Goal: Task Accomplishment & Management: Use online tool/utility

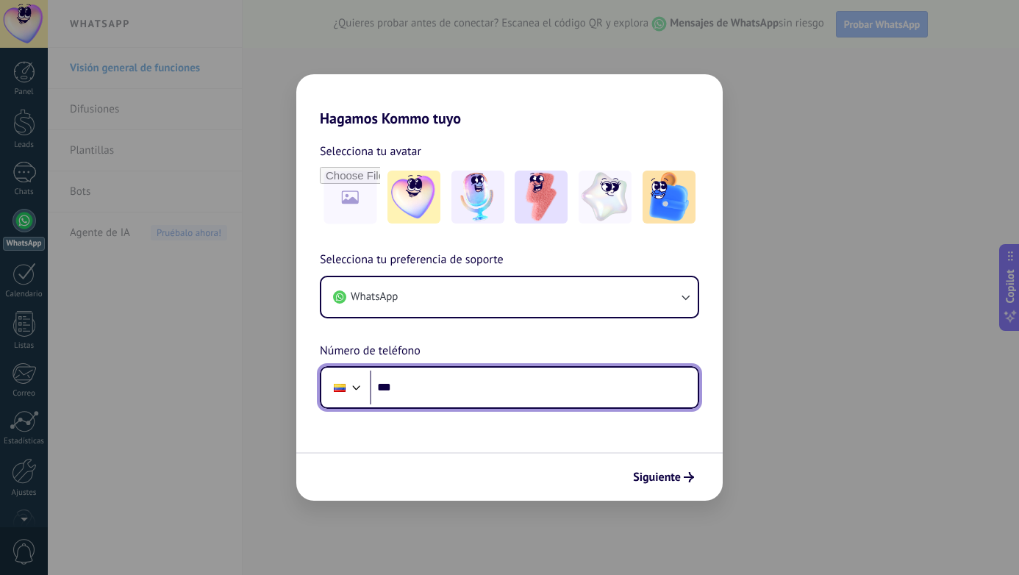
click at [413, 377] on input "***" at bounding box center [534, 387] width 328 height 34
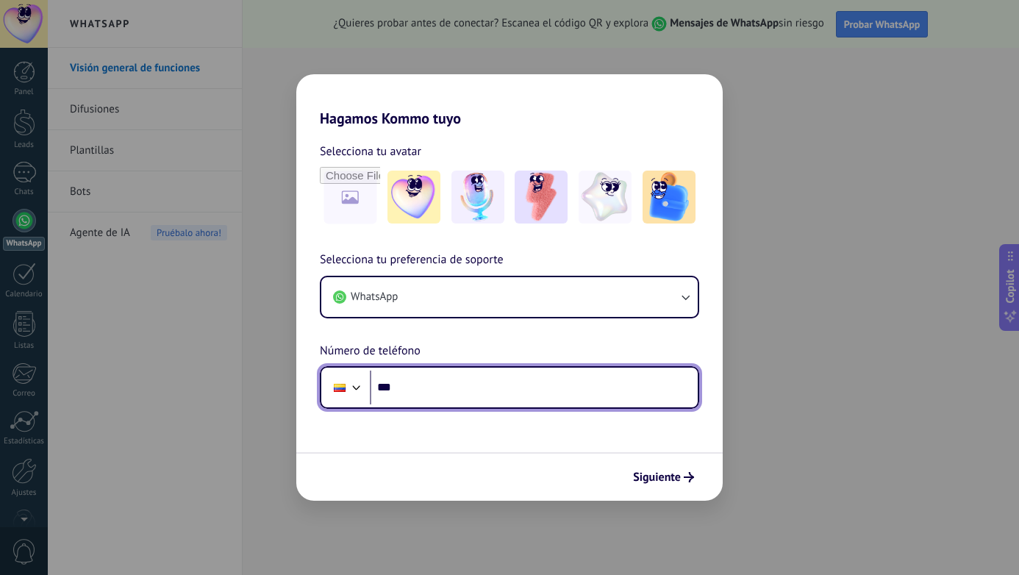
click at [479, 394] on input "***" at bounding box center [534, 387] width 328 height 34
paste input "**********"
click at [412, 387] on input "**********" at bounding box center [534, 387] width 328 height 34
type input "**********"
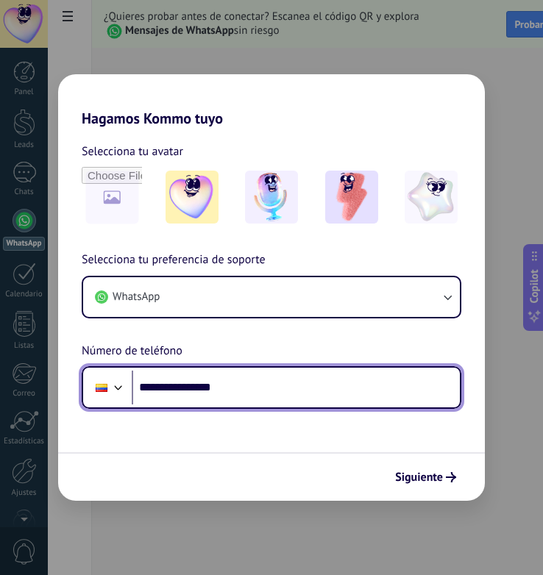
drag, startPoint x: 162, startPoint y: 385, endPoint x: 179, endPoint y: 384, distance: 16.9
click at [179, 384] on input "**********" at bounding box center [296, 387] width 328 height 34
click at [185, 387] on input "**********" at bounding box center [296, 387] width 328 height 34
drag, startPoint x: 185, startPoint y: 387, endPoint x: 201, endPoint y: 386, distance: 16.2
click at [201, 386] on input "**********" at bounding box center [296, 387] width 328 height 34
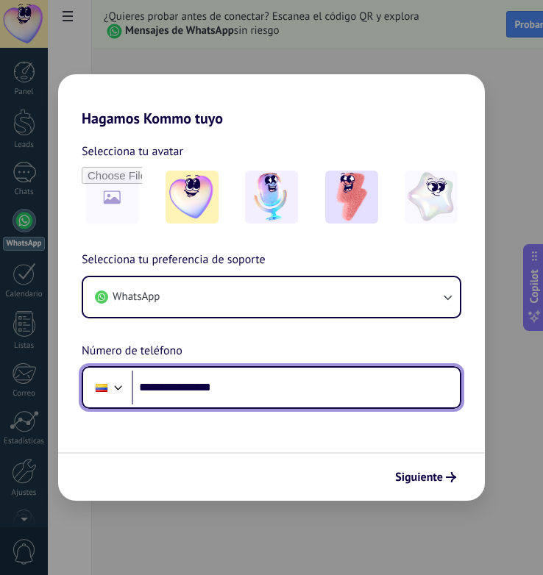
click at [307, 394] on input "**********" at bounding box center [296, 387] width 328 height 34
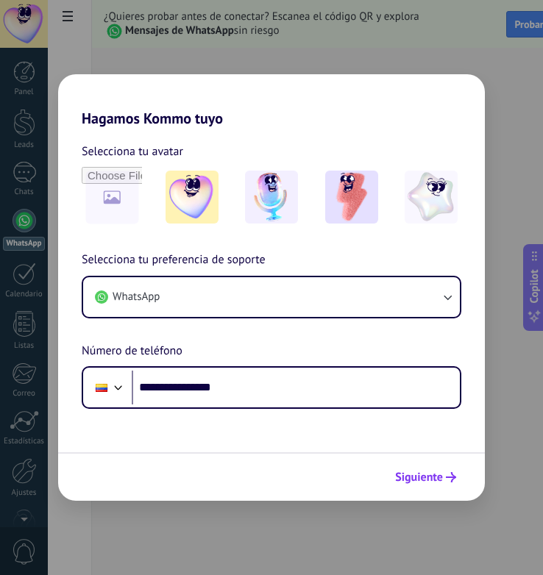
click at [443, 476] on span "Siguiente" at bounding box center [425, 477] width 61 height 10
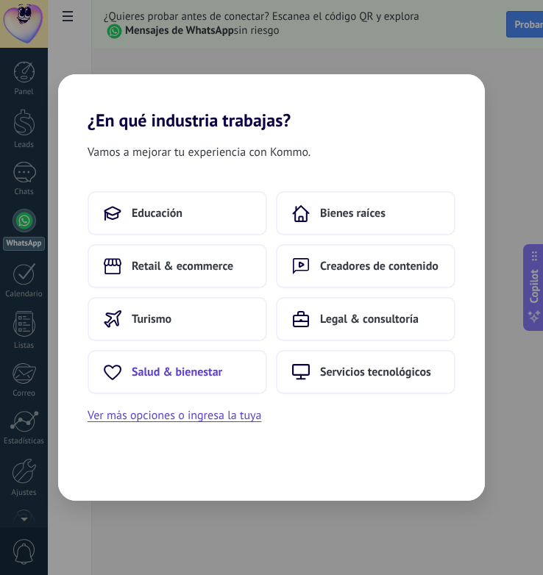
click at [184, 368] on span "Salud & bienestar" at bounding box center [177, 372] width 90 height 15
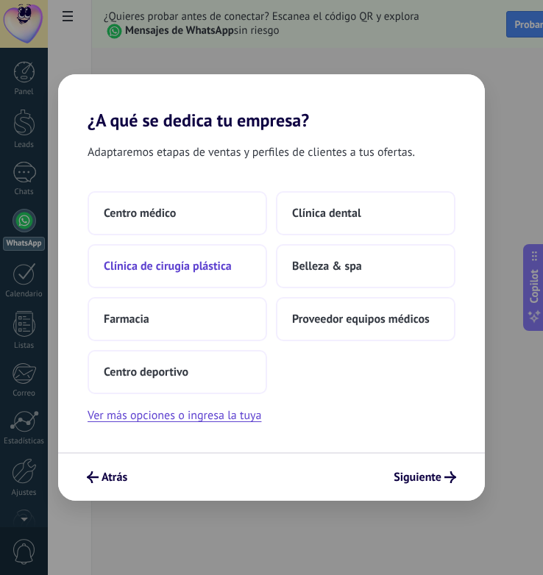
click at [217, 265] on span "Clínica de cirugía plástica" at bounding box center [168, 266] width 128 height 15
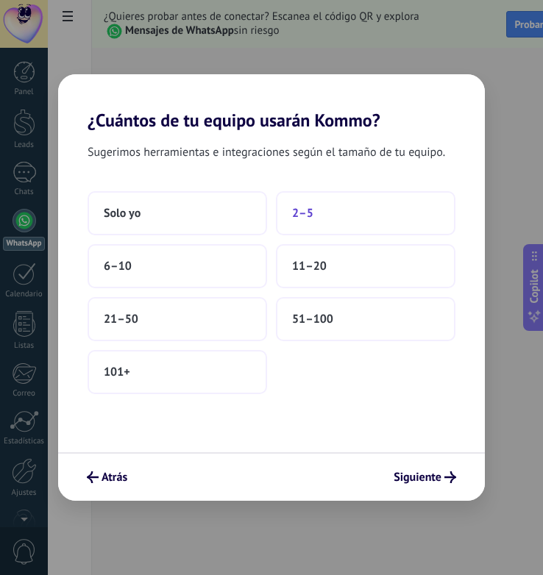
click at [290, 233] on button "2–5" at bounding box center [365, 213] width 179 height 44
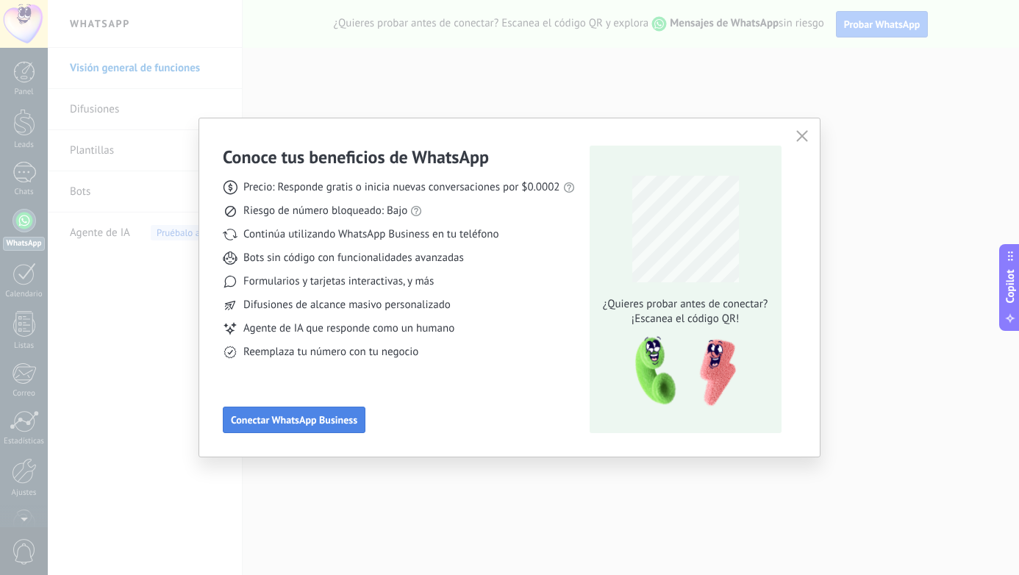
click at [348, 415] on span "Conectar WhatsApp Business" at bounding box center [294, 420] width 126 height 10
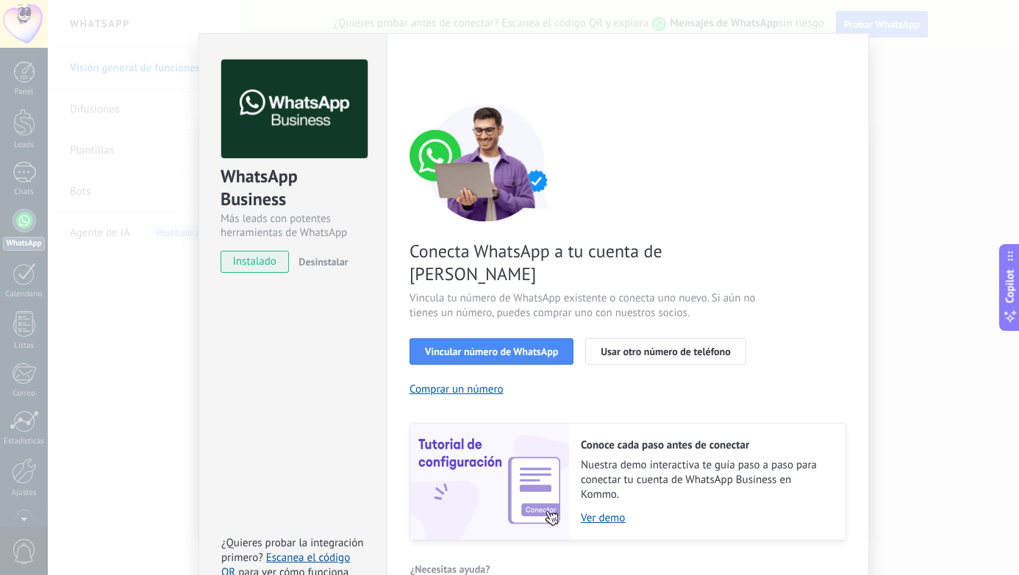
scroll to position [45, 0]
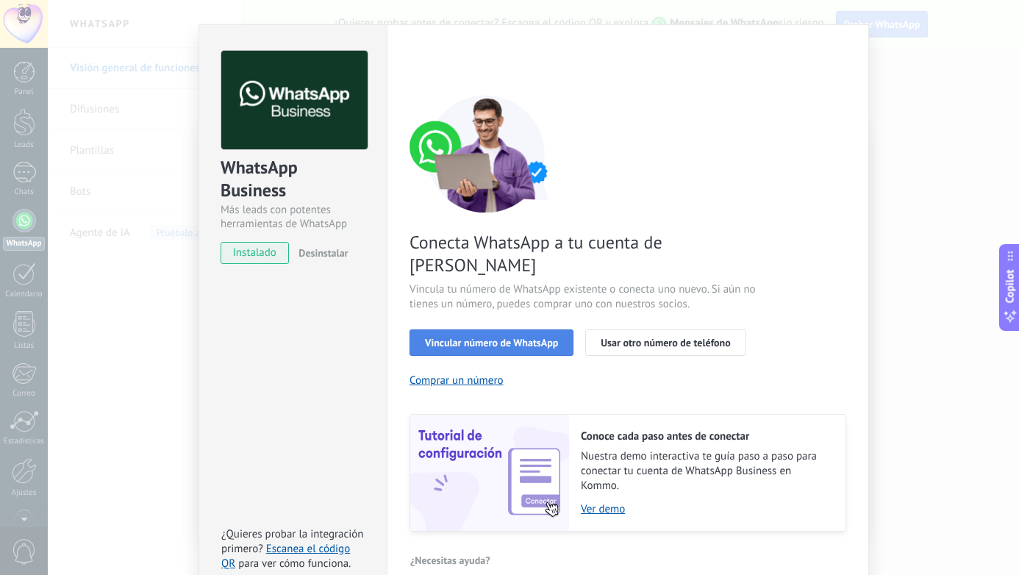
click at [515, 329] on button "Vincular número de WhatsApp" at bounding box center [491, 342] width 164 height 26
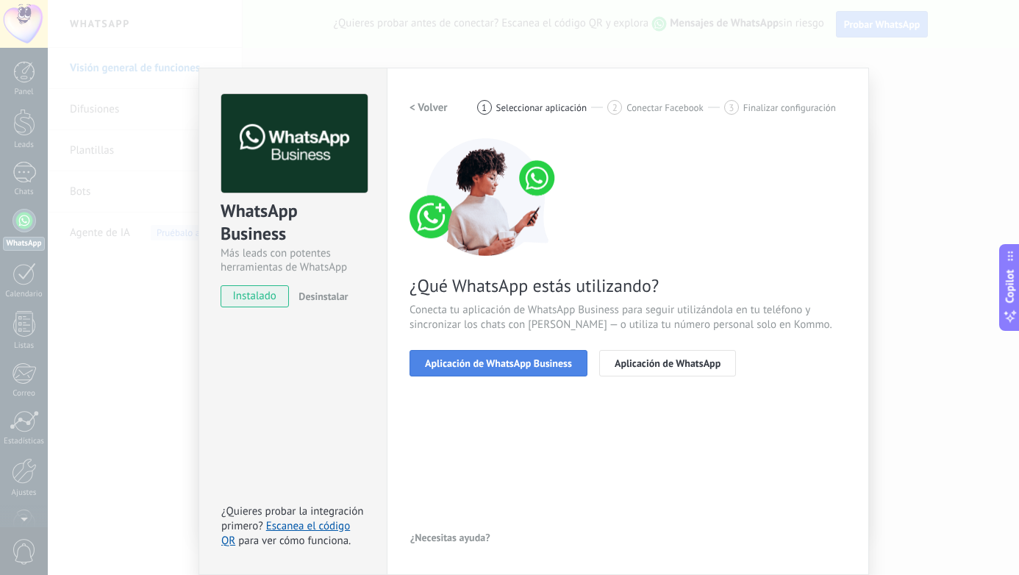
click at [531, 369] on button "Aplicación de WhatsApp Business" at bounding box center [498, 363] width 178 height 26
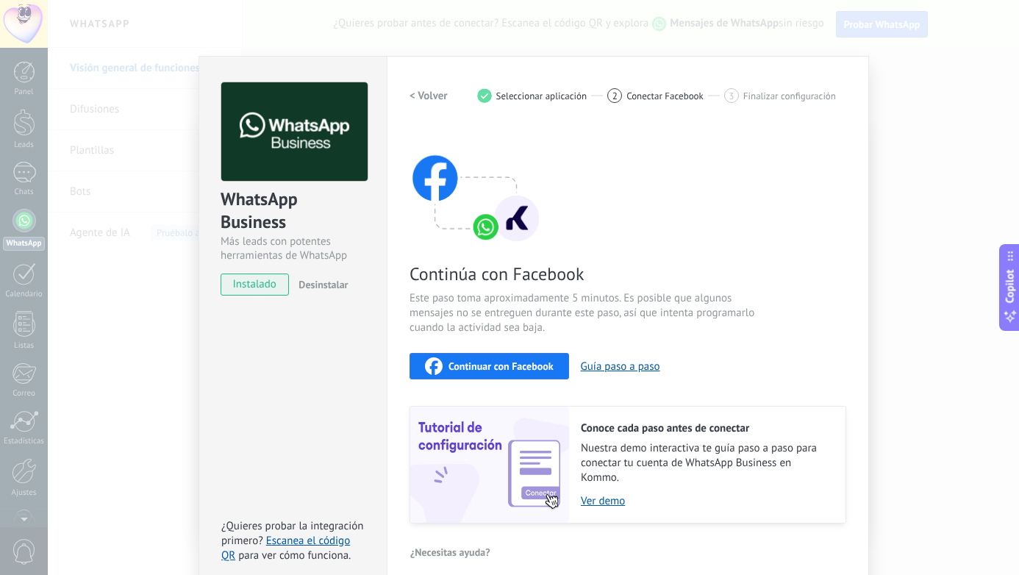
scroll to position [27, 0]
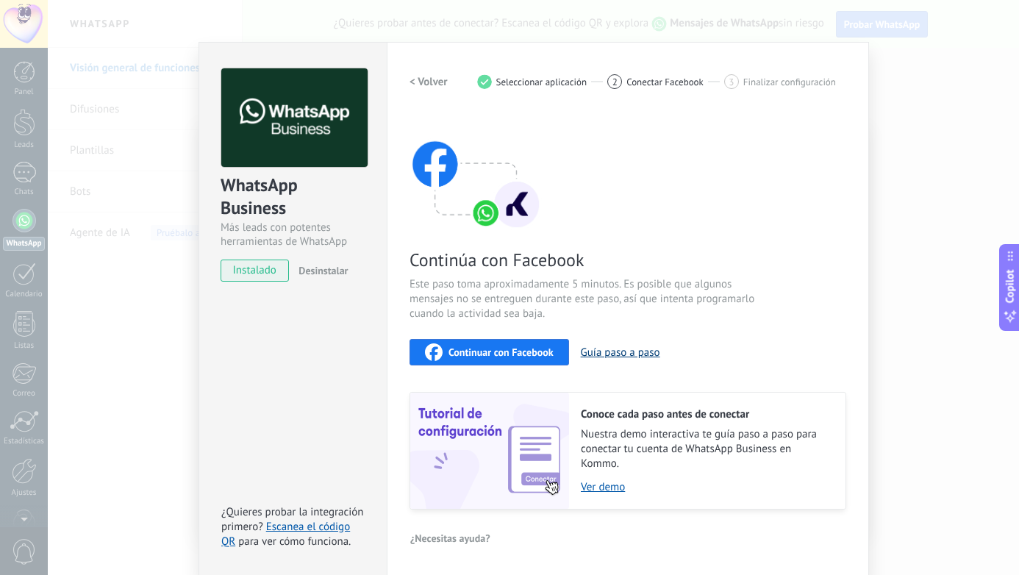
click at [594, 354] on button "Guía paso a paso" at bounding box center [620, 352] width 79 height 14
click at [479, 354] on span "Continuar con Facebook" at bounding box center [500, 352] width 105 height 10
click at [909, 268] on div "WhatsApp Business Más leads con potentes herramientas de WhatsApp instalado Des…" at bounding box center [533, 287] width 971 height 575
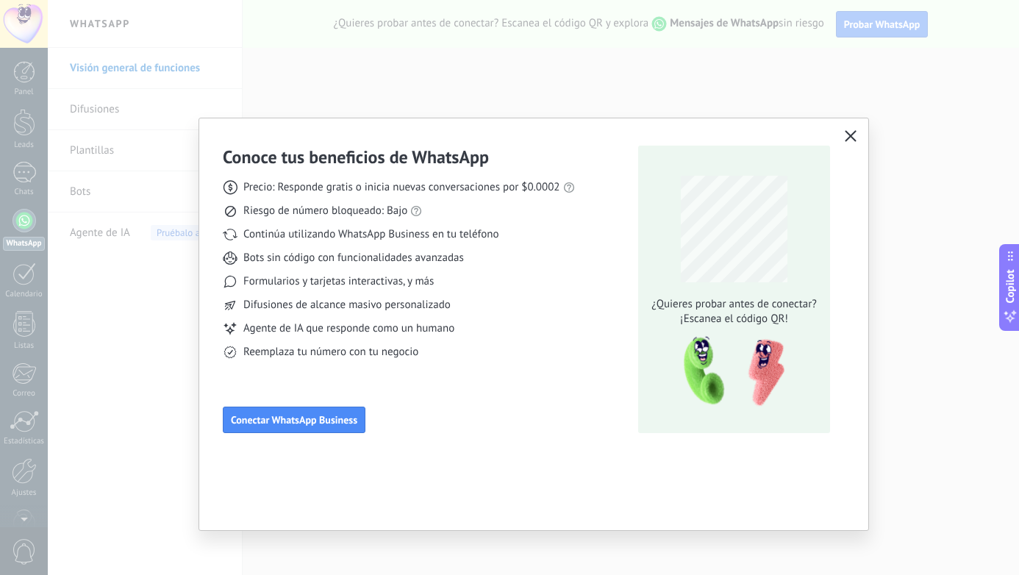
scroll to position [0, 0]
click at [856, 141] on use "button" at bounding box center [850, 135] width 11 height 11
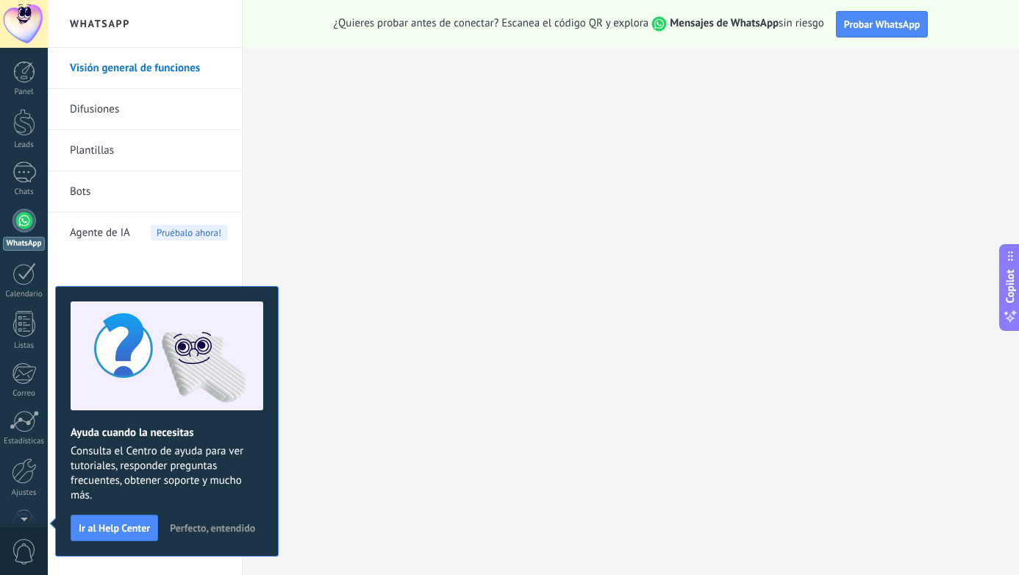
click at [26, 221] on div at bounding box center [24, 221] width 24 height 24
click at [236, 529] on span "Perfecto, entendido" at bounding box center [212, 528] width 85 height 10
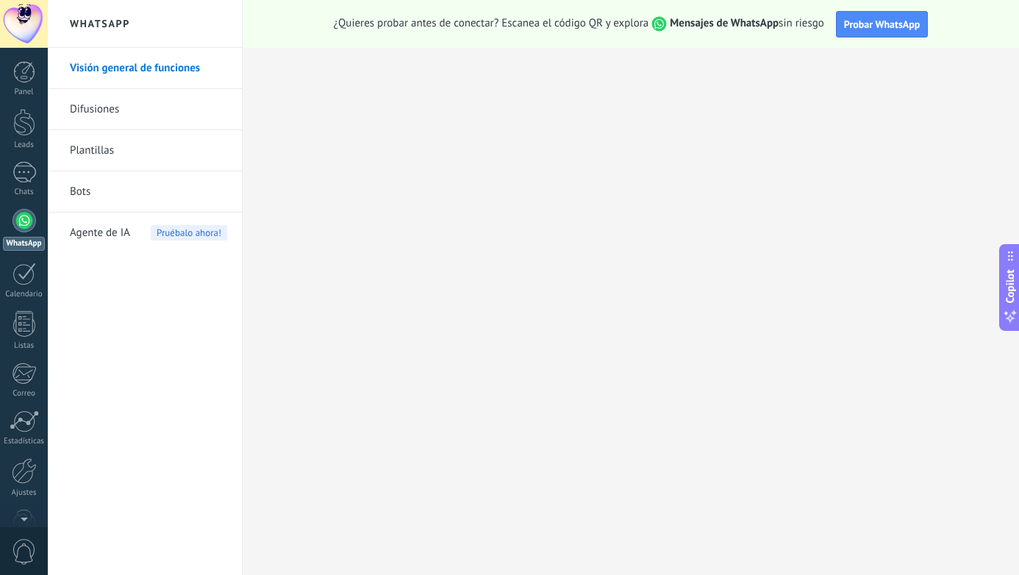
click at [33, 232] on link "WhatsApp" at bounding box center [24, 230] width 48 height 42
click at [24, 224] on div at bounding box center [24, 221] width 24 height 24
click at [119, 107] on link "Difusiones" at bounding box center [148, 109] width 157 height 41
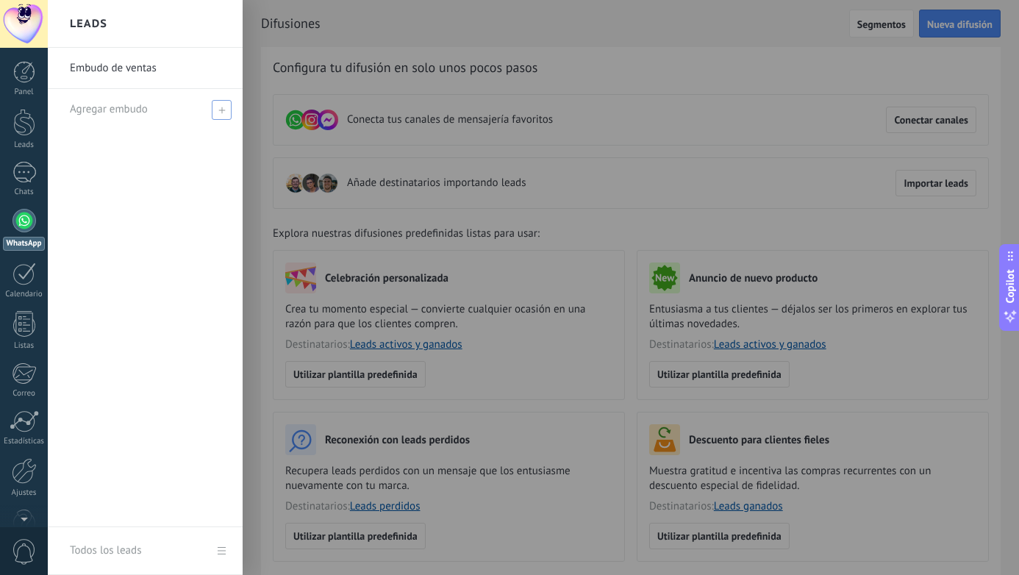
click at [147, 109] on div "Agregar embudo" at bounding box center [149, 109] width 158 height 40
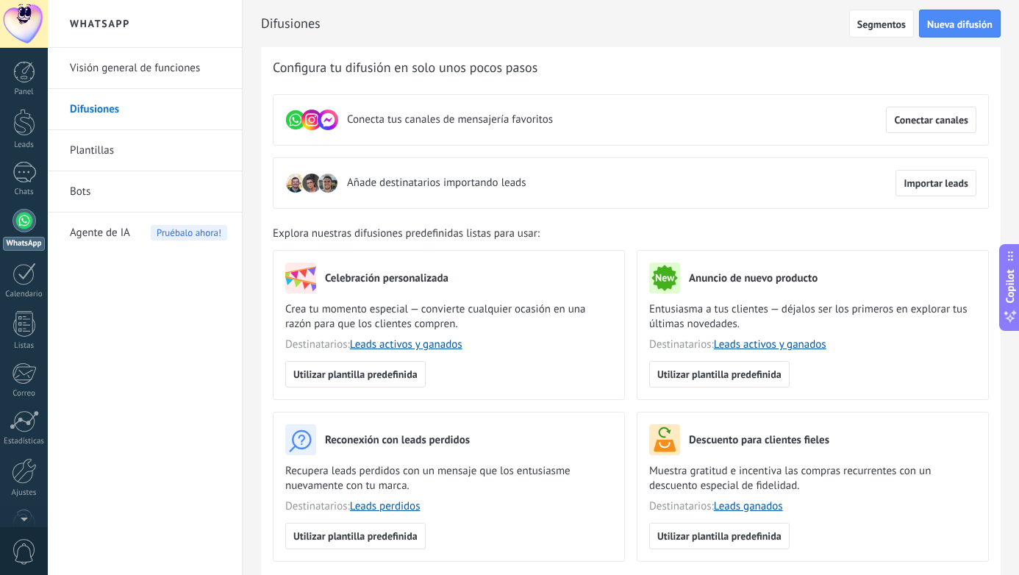
click at [294, 119] on use at bounding box center [295, 119] width 19 height 19
click at [906, 119] on span "Conectar canales" at bounding box center [931, 120] width 74 height 10
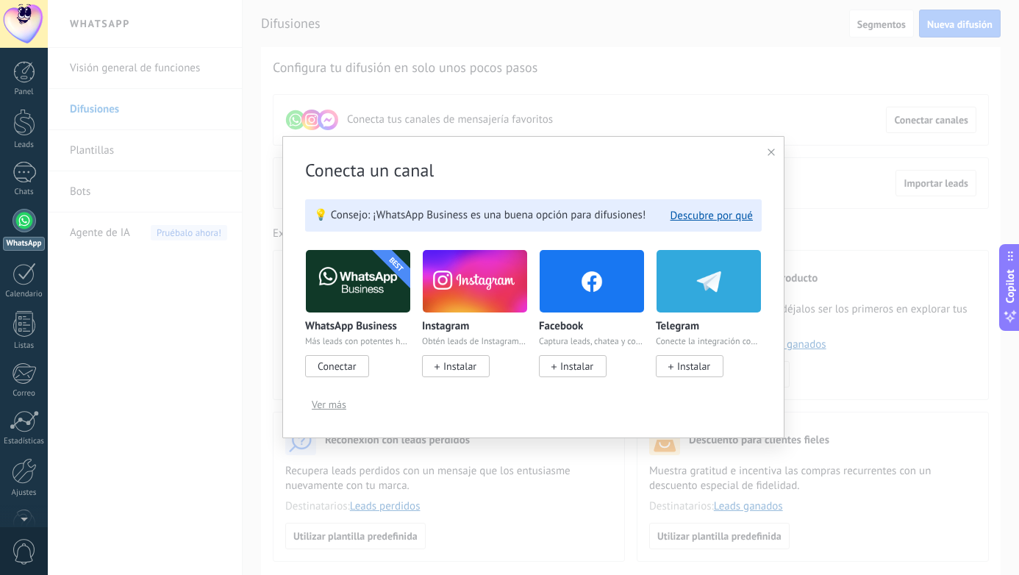
click at [342, 368] on span "Conectar" at bounding box center [337, 365] width 38 height 13
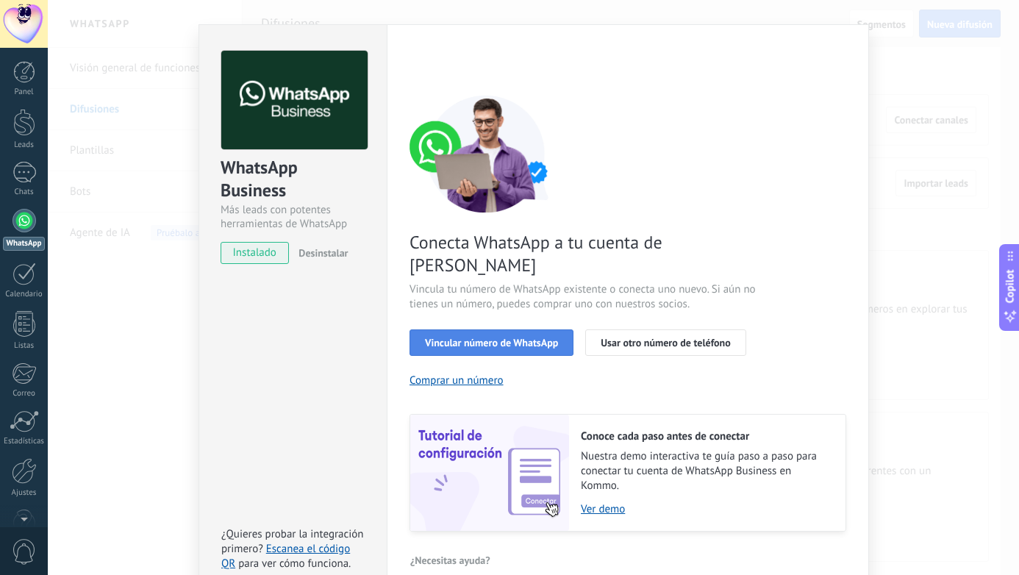
click at [518, 329] on button "Vincular número de WhatsApp" at bounding box center [491, 342] width 164 height 26
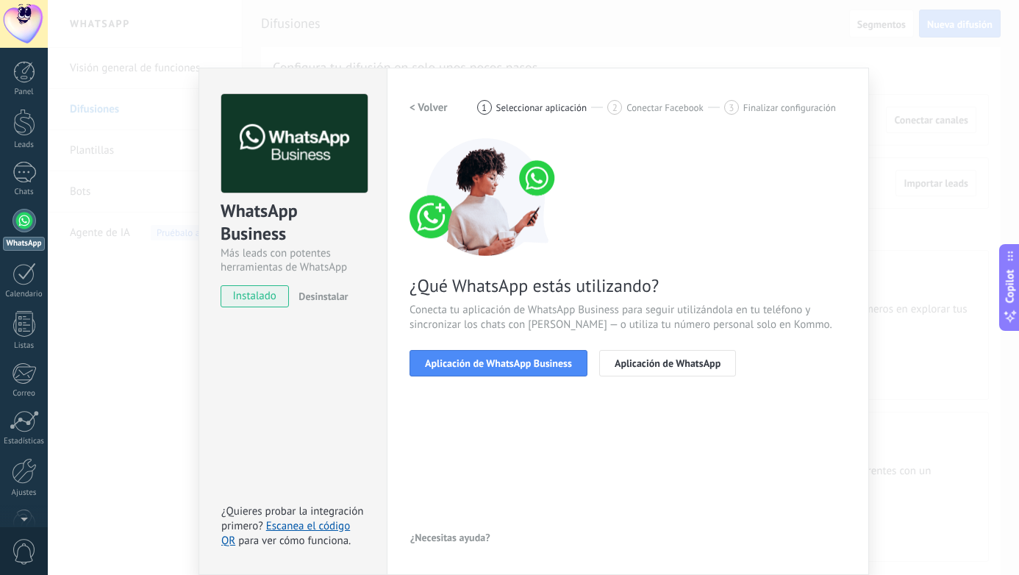
scroll to position [1, 0]
click at [545, 363] on span "Aplicación de WhatsApp Business" at bounding box center [498, 363] width 147 height 10
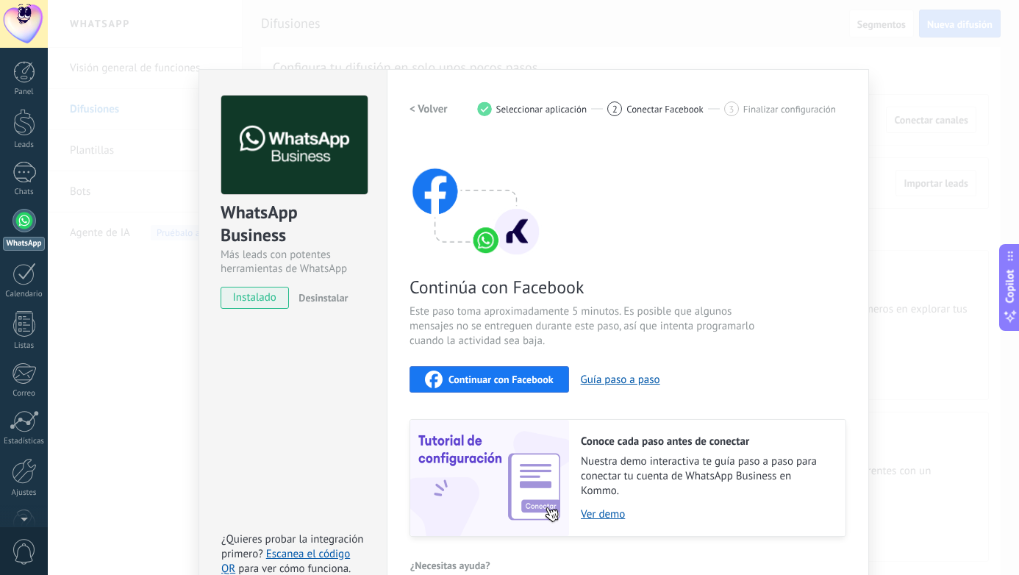
scroll to position [27, 0]
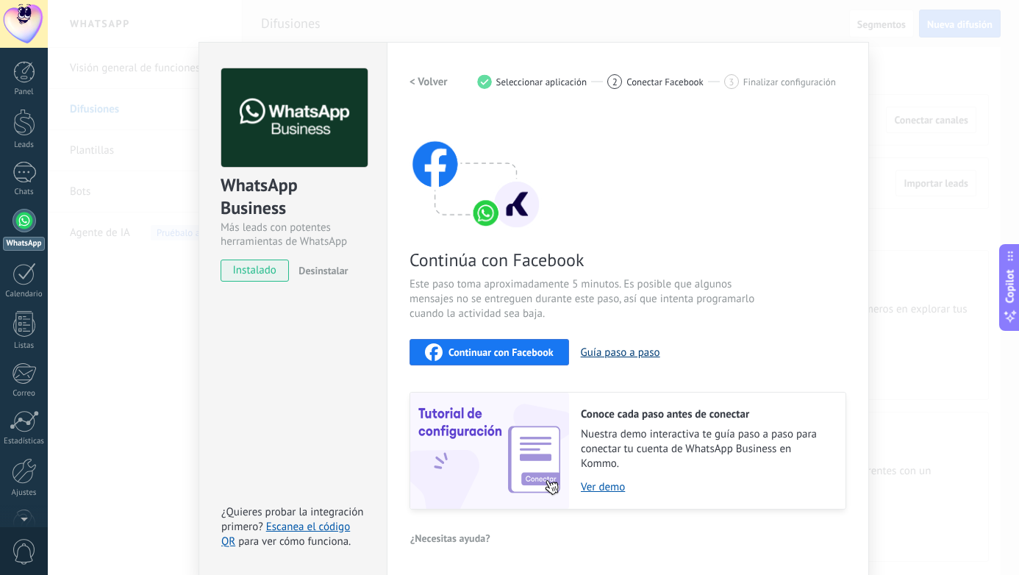
click at [615, 353] on button "Guía paso a paso" at bounding box center [620, 352] width 79 height 14
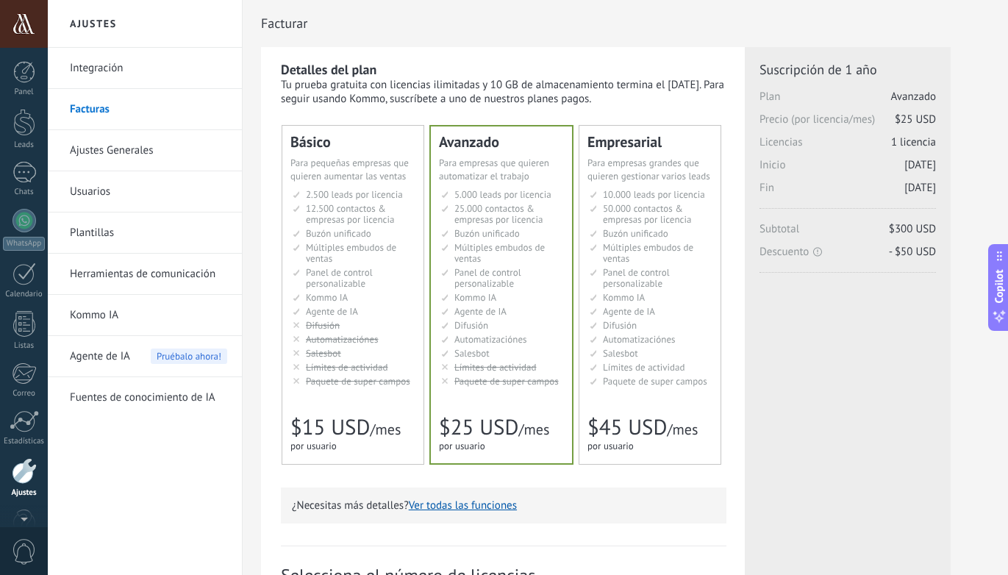
scroll to position [35, 0]
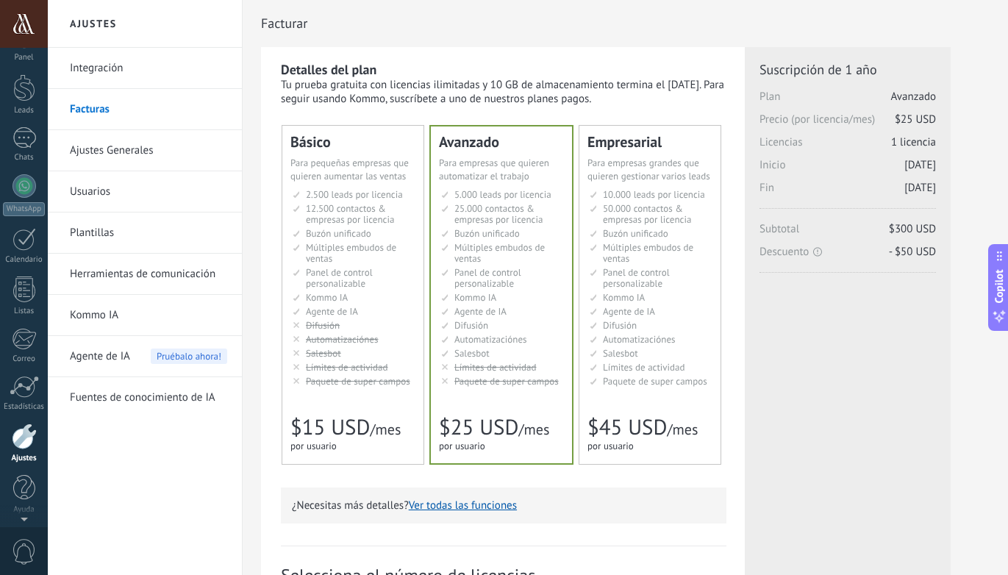
click at [21, 65] on div "Panel Leads Chats WhatsApp Clientes" at bounding box center [24, 277] width 48 height 503
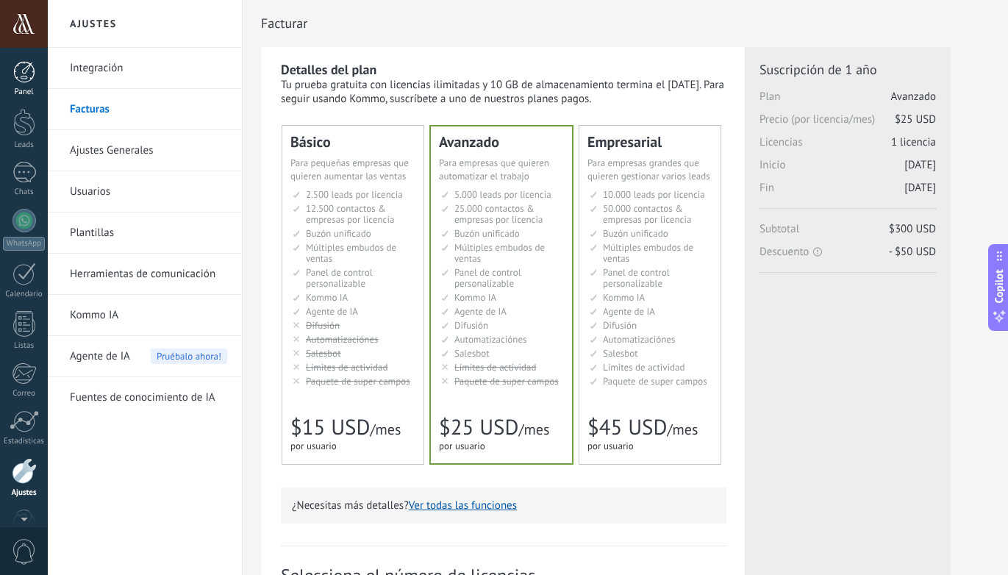
click at [23, 74] on div at bounding box center [24, 72] width 22 height 22
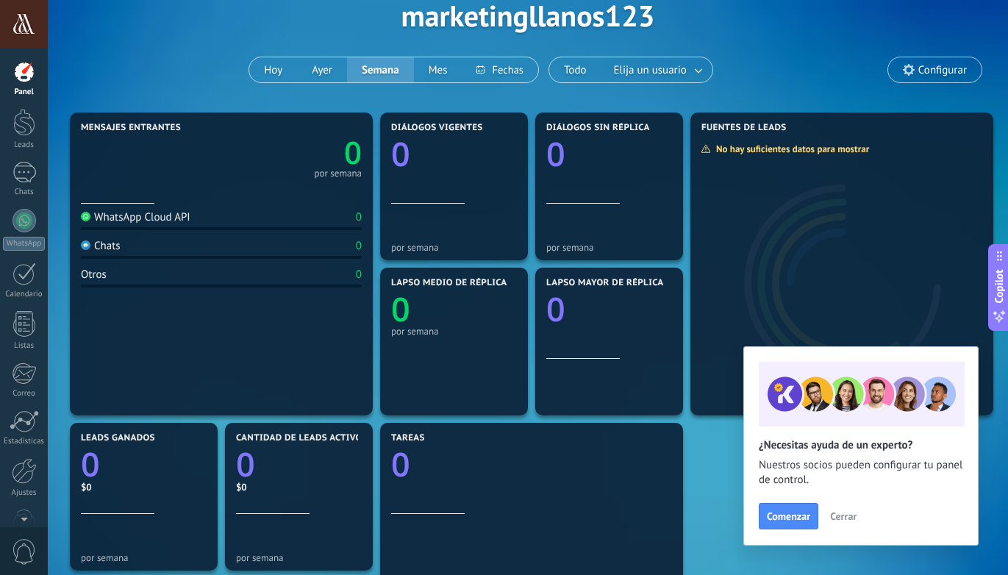
scroll to position [102, 0]
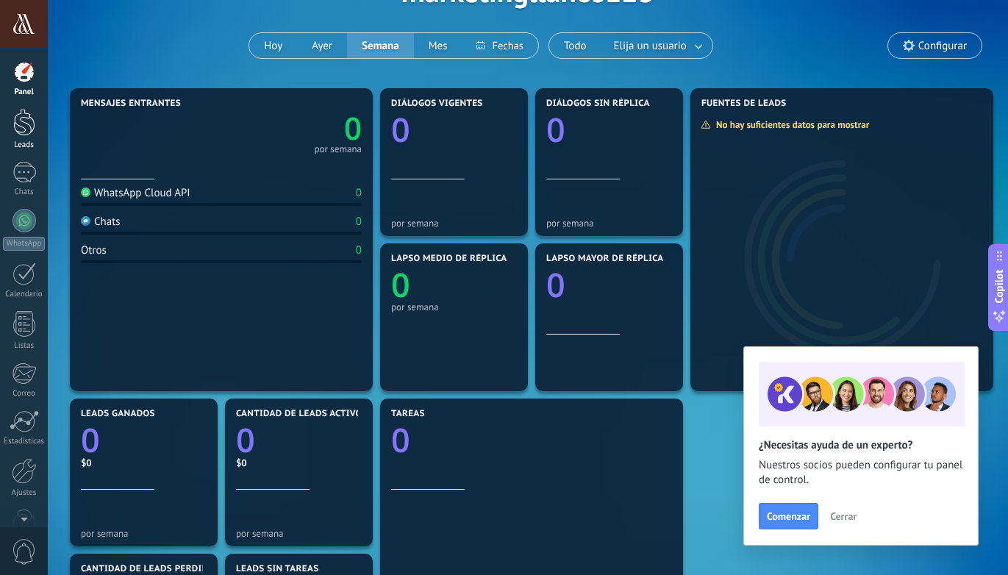
click at [23, 135] on div at bounding box center [24, 122] width 22 height 27
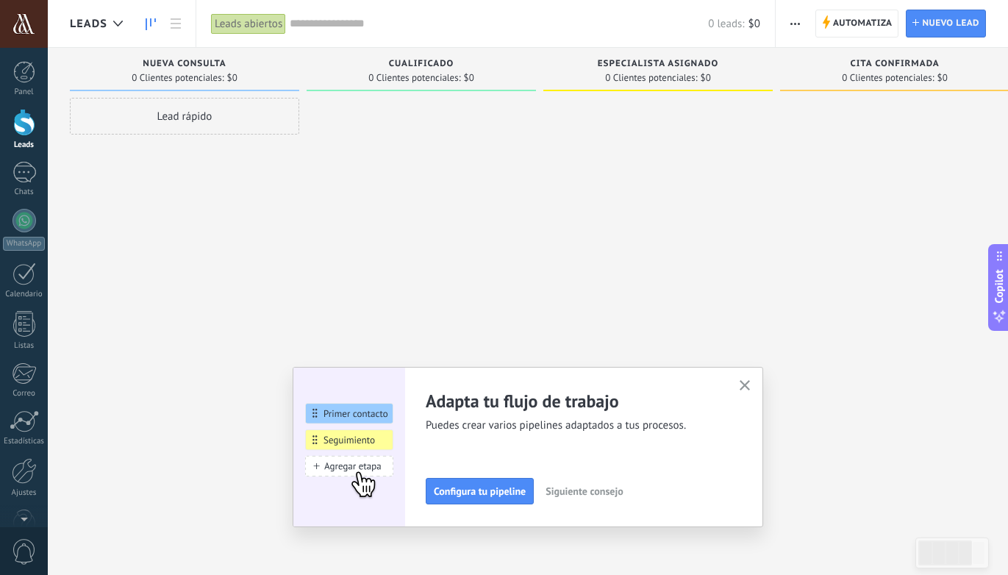
click at [749, 387] on use "button" at bounding box center [745, 385] width 11 height 11
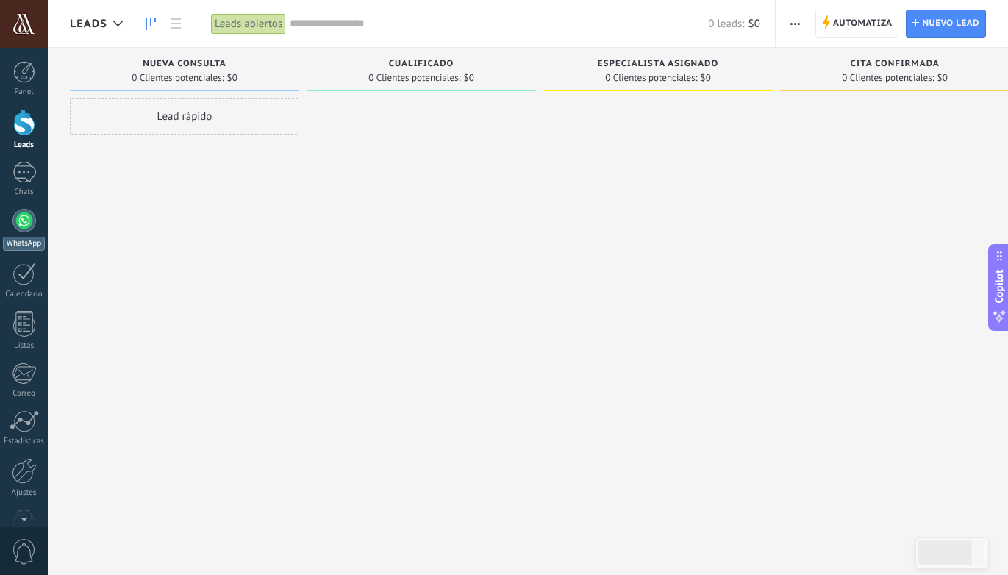
click at [29, 212] on div at bounding box center [24, 221] width 24 height 24
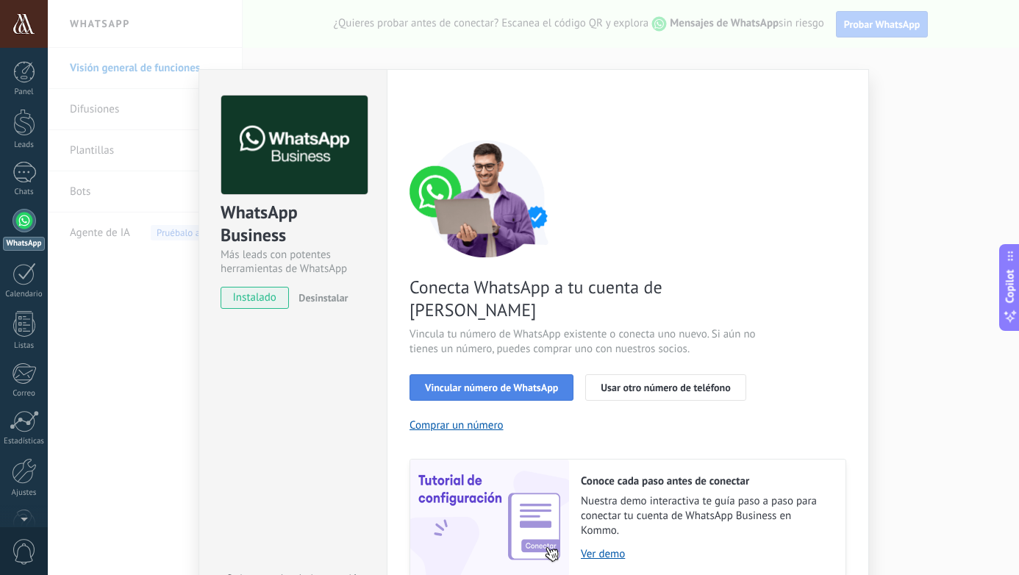
click at [513, 382] on span "Vincular número de WhatsApp" at bounding box center [491, 387] width 133 height 10
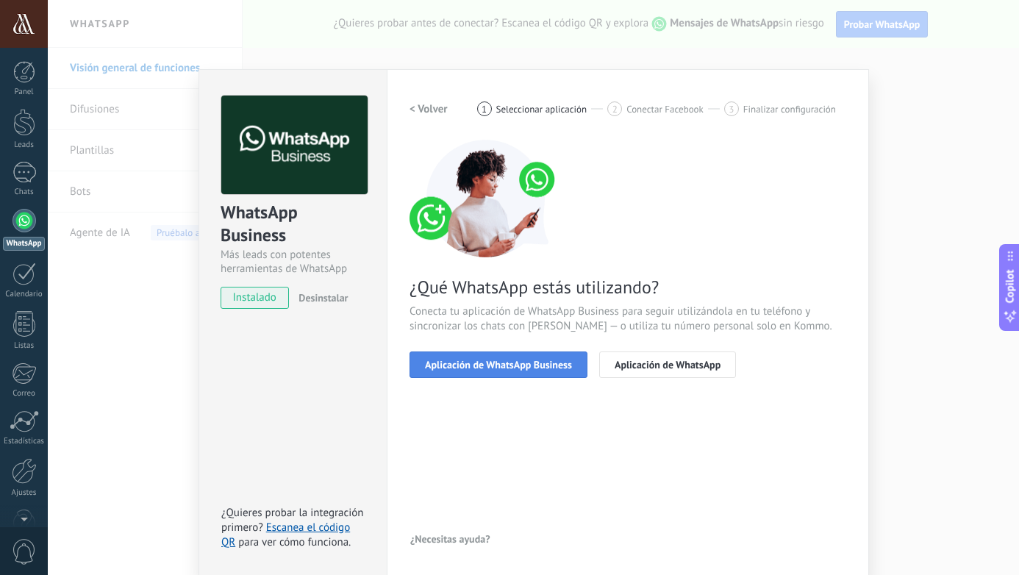
click at [556, 360] on span "Aplicación de WhatsApp Business" at bounding box center [498, 364] width 147 height 10
